Goal: Task Accomplishment & Management: Complete application form

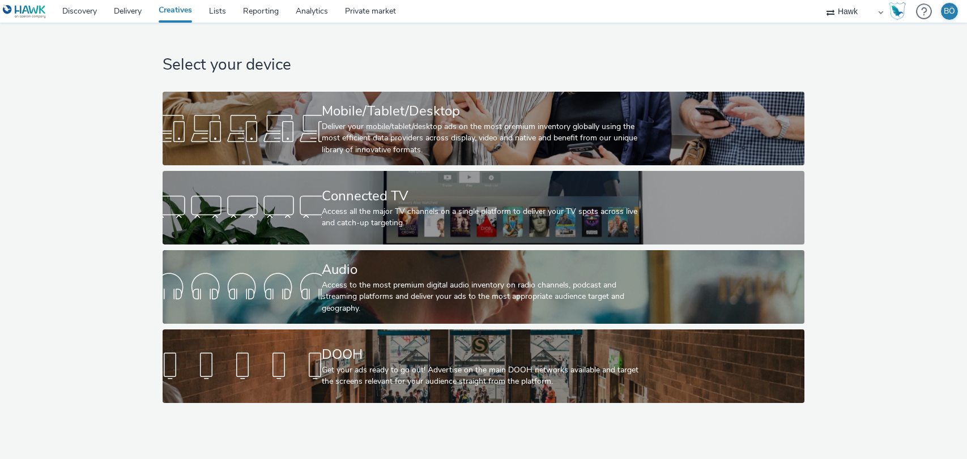
select select "11a7df10-284f-415c-b52a-427acf4c31ae"
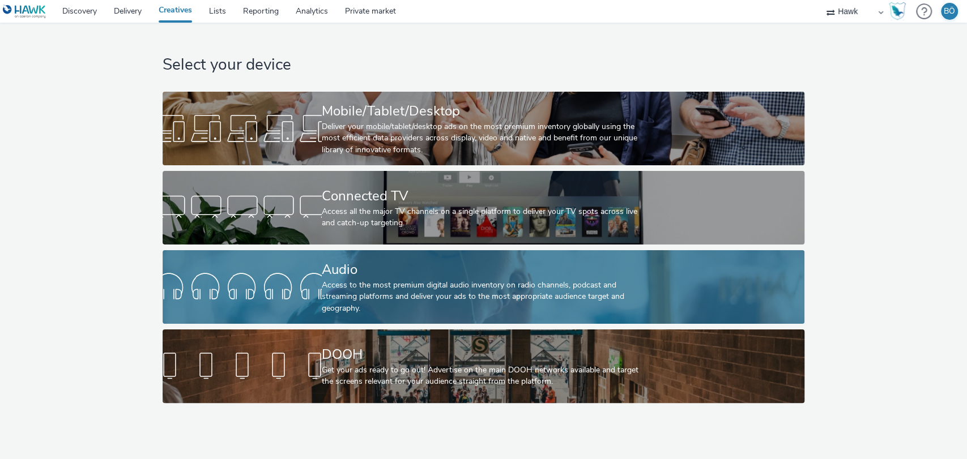
click at [336, 271] on div "Audio" at bounding box center [481, 270] width 319 height 20
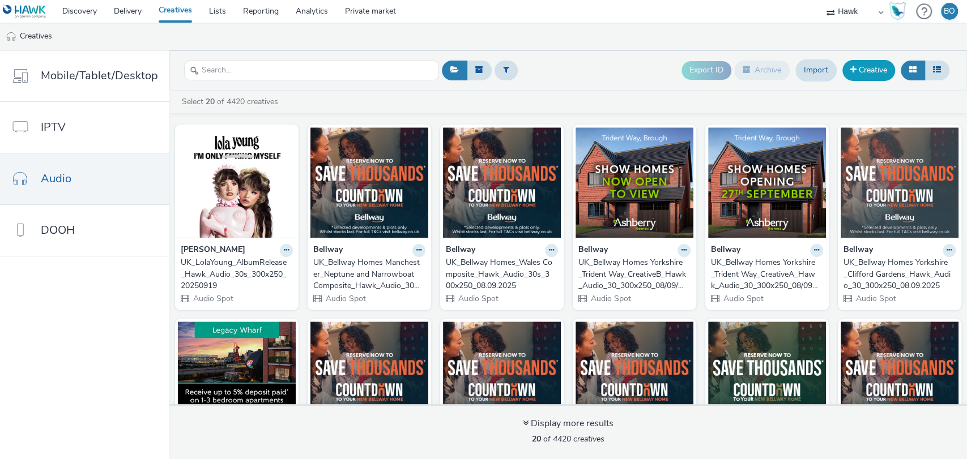
click at [859, 75] on link "Creative" at bounding box center [868, 70] width 53 height 20
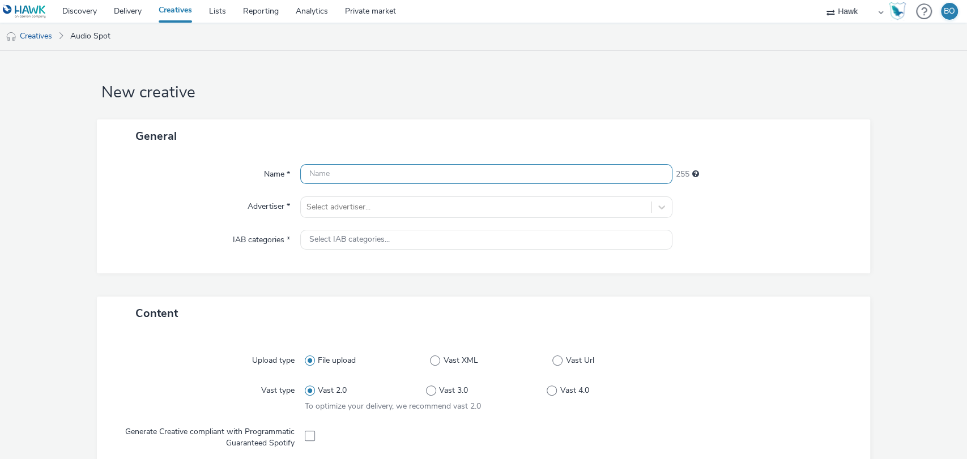
click at [436, 170] on input "text" at bounding box center [486, 174] width 373 height 20
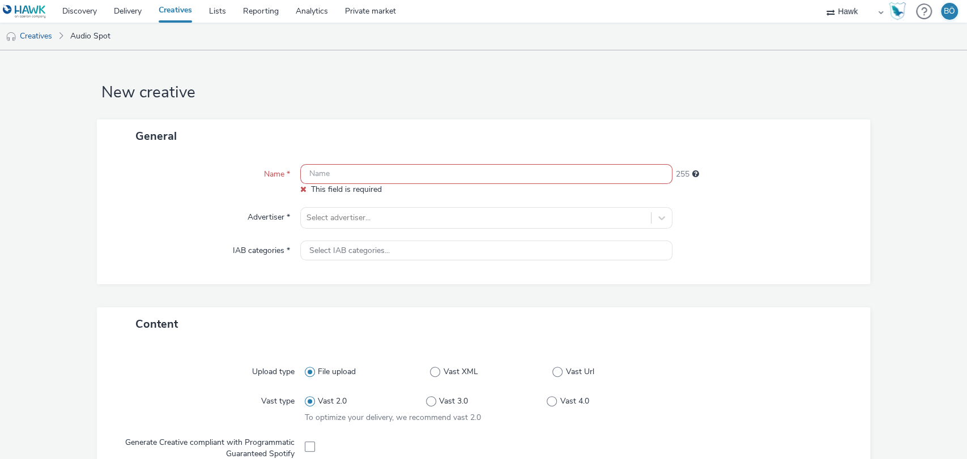
click at [387, 169] on input "text" at bounding box center [486, 174] width 373 height 20
paste input "UK_Bewonder_Churchill Square Ikea Opening _Hawk_Audio_30_300x250_45923_"
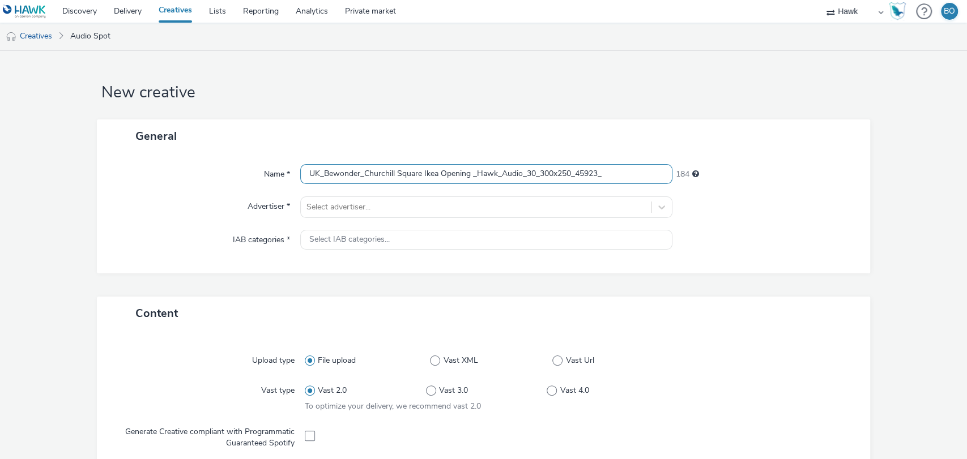
click at [572, 169] on input "UK_Bewonder_Churchill Square Ikea Opening _Hawk_Audio_30_300x250_45923_" at bounding box center [486, 174] width 373 height 20
drag, startPoint x: 572, startPoint y: 169, endPoint x: 652, endPoint y: 168, distance: 80.4
click at [652, 168] on input "UK_Bewonder_Churchill Square Ikea Opening _Hawk_Audio_30_300x250_45923_" at bounding box center [486, 174] width 373 height 20
click at [591, 170] on input "UK_Bewonder_Churchill Square Ikea Opening _Hawk_Audio_30_300x250_45923_" at bounding box center [486, 174] width 373 height 20
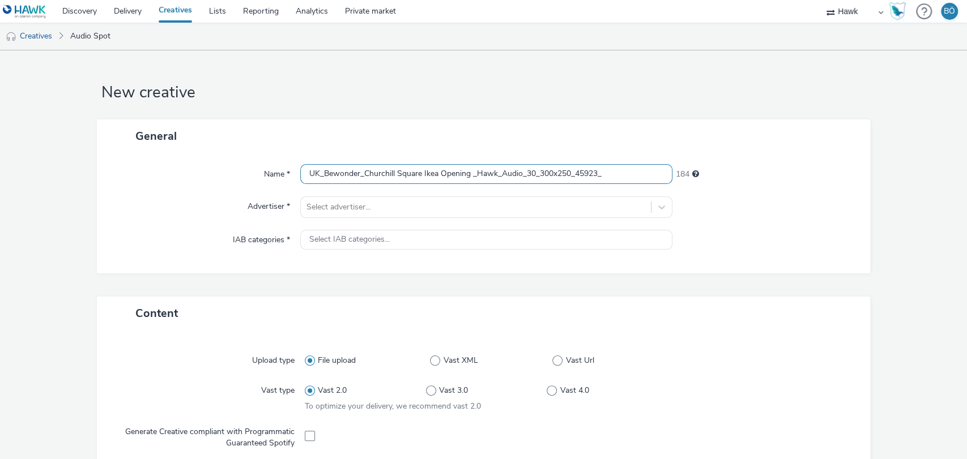
drag, startPoint x: 574, startPoint y: 172, endPoint x: 638, endPoint y: 172, distance: 63.4
click at [638, 172] on input "UK_Bewonder_Churchill Square Ikea Opening _Hawk_Audio_30_300x250_45923_" at bounding box center [486, 174] width 373 height 20
type input "UK_Bewonder_Churchill Square Ikea Opening _Hawk_Audio_30_300x250_23.09.2025"
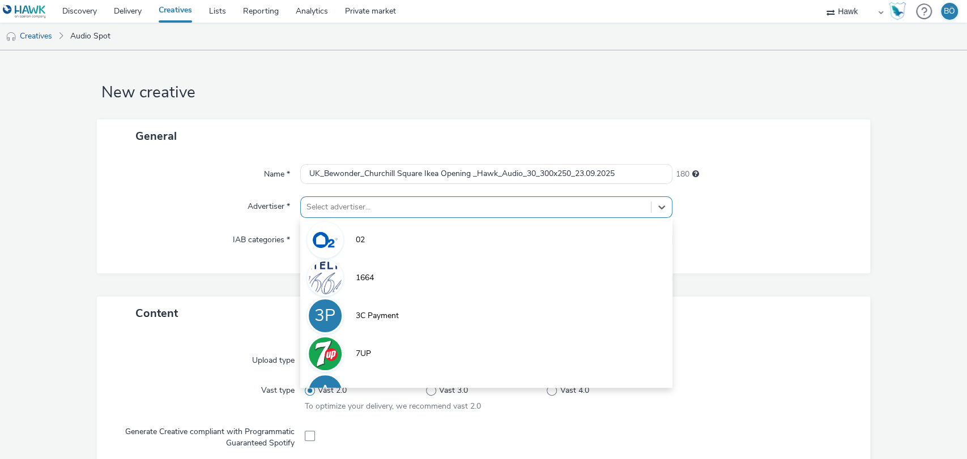
click at [356, 205] on div at bounding box center [475, 207] width 339 height 14
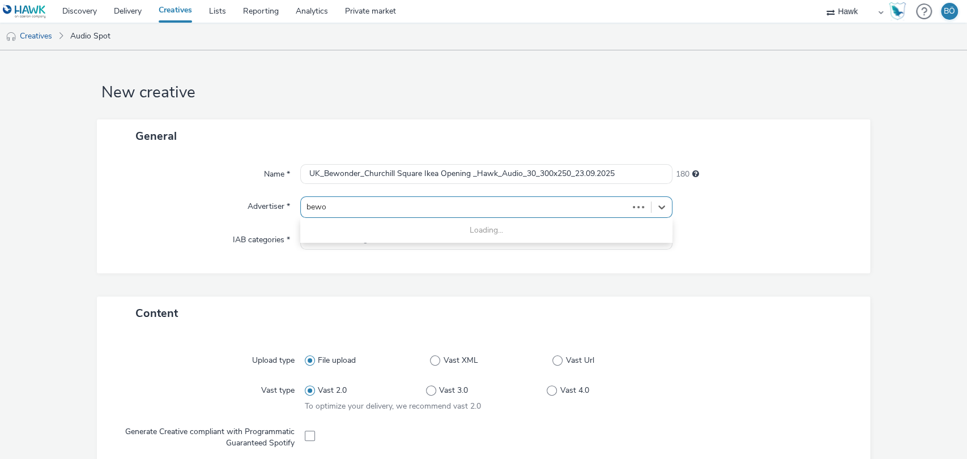
type input "bewon"
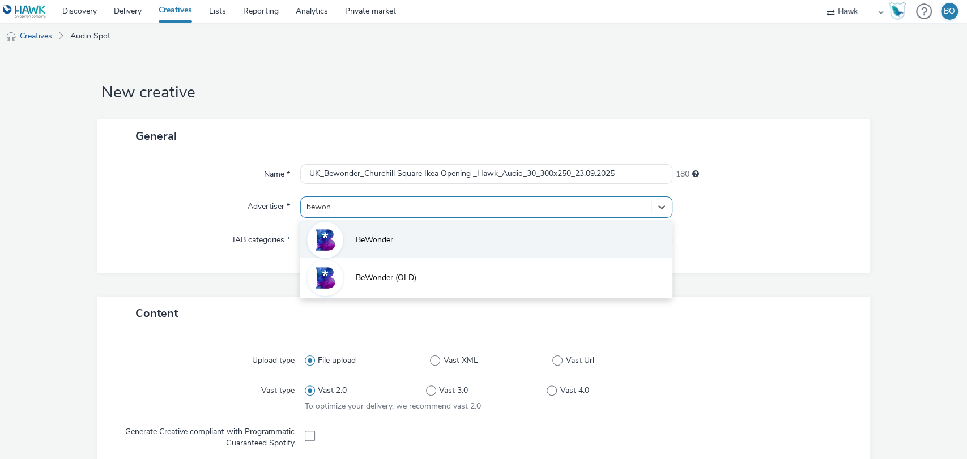
click at [407, 242] on li "BeWonder" at bounding box center [486, 239] width 373 height 38
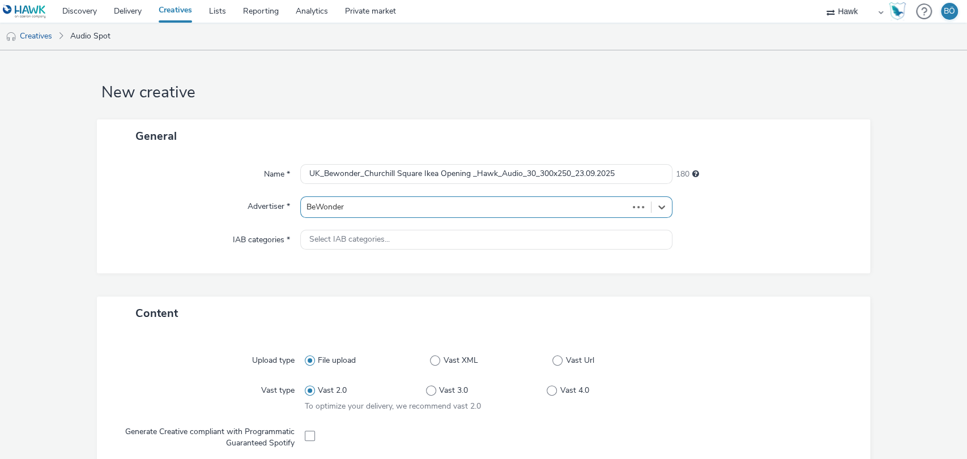
type input "[URL][DOMAIN_NAME]"
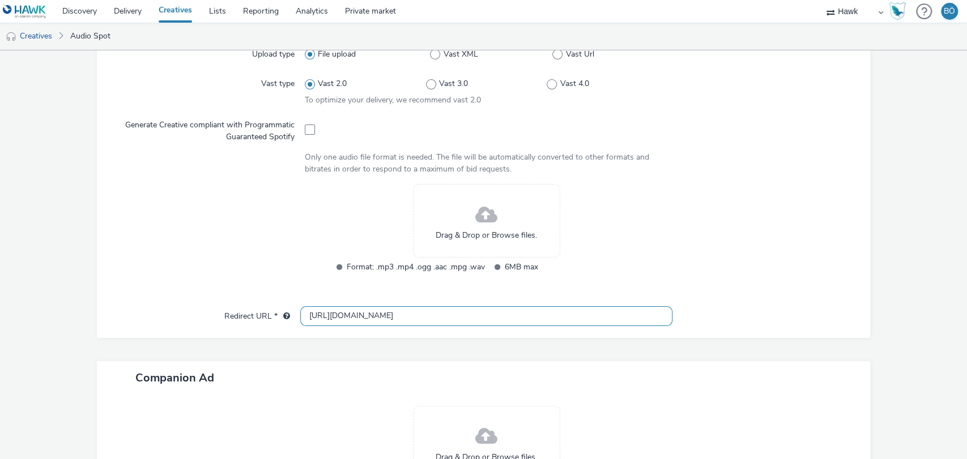
scroll to position [314, 0]
click at [475, 224] on span at bounding box center [486, 215] width 22 height 30
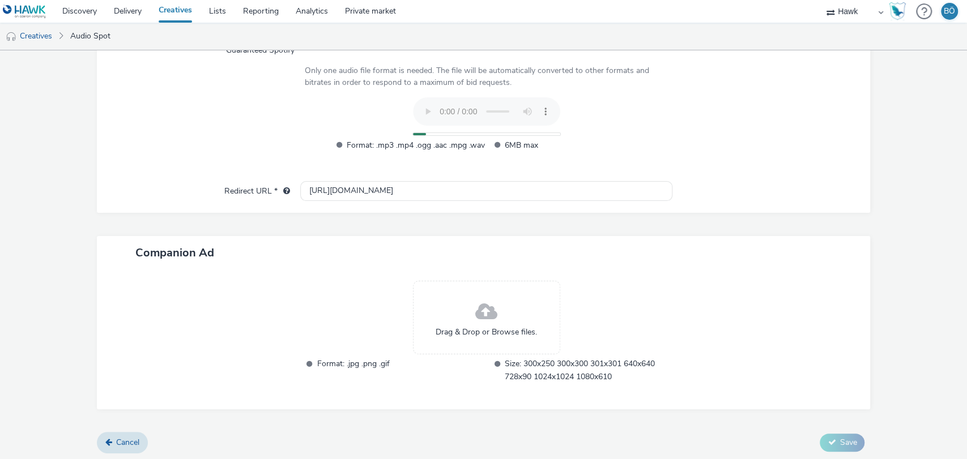
scroll to position [402, 0]
click at [475, 297] on span at bounding box center [486, 311] width 22 height 30
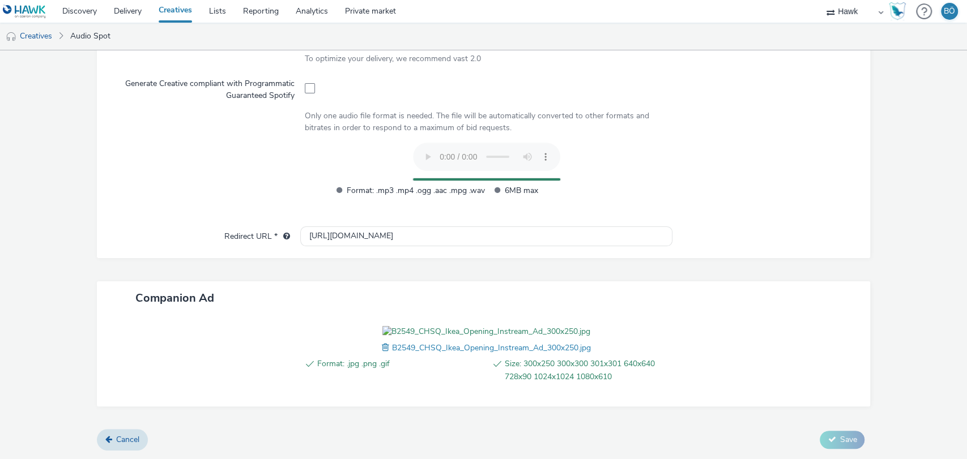
scroll to position [418, 0]
click at [775, 340] on div at bounding box center [765, 360] width 186 height 69
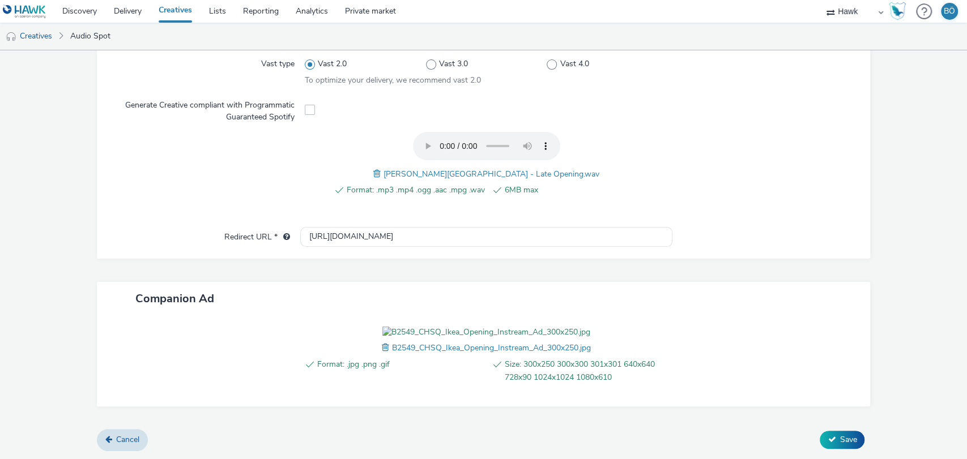
scroll to position [396, 0]
click at [839, 441] on span "Save" at bounding box center [847, 439] width 17 height 11
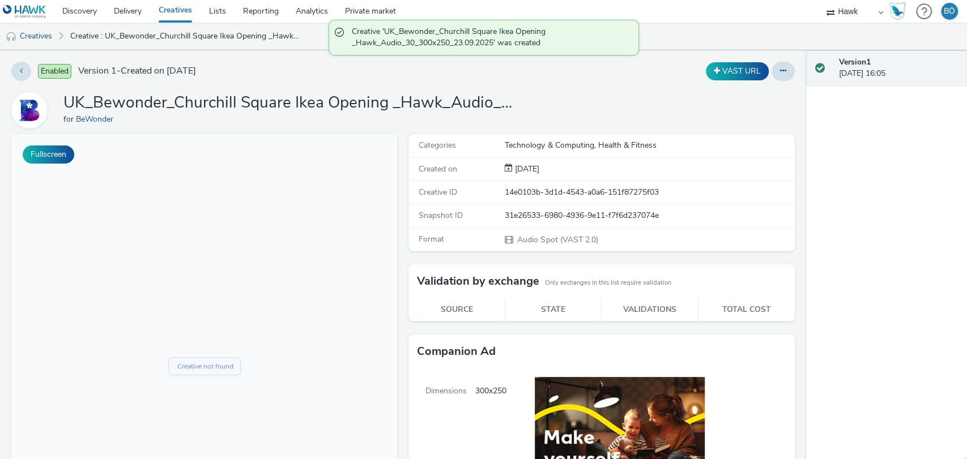
click at [250, 88] on div "Enabled Version 1 - Created on [DATE] VAST URL UK_Bewonder_Churchill Square Ike…" at bounding box center [403, 254] width 806 height 409
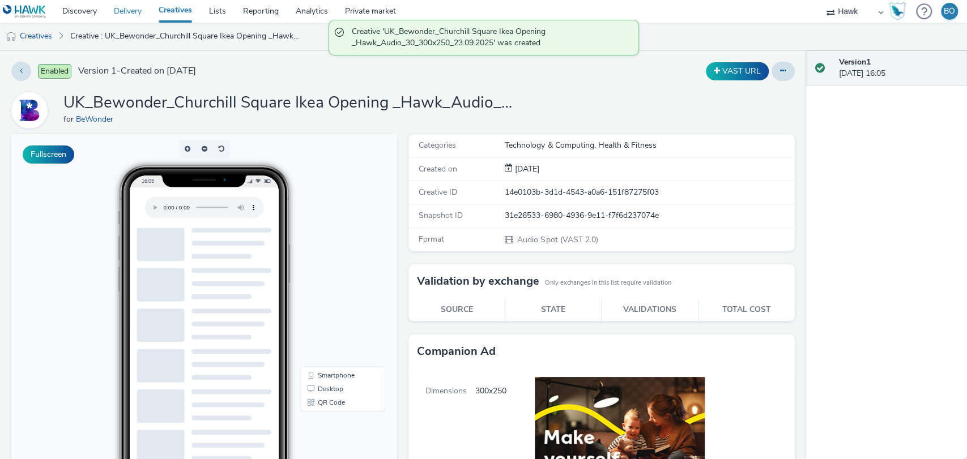
click at [121, 10] on link "Delivery" at bounding box center [127, 11] width 45 height 23
